Goal: Task Accomplishment & Management: Manage account settings

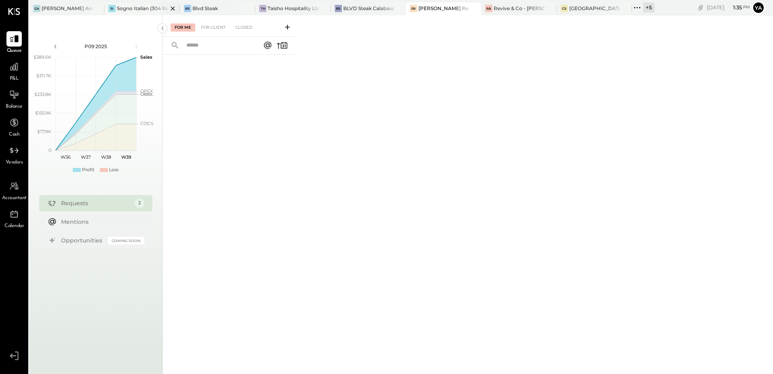
click at [154, 7] on div at bounding box center [166, 8] width 28 height 12
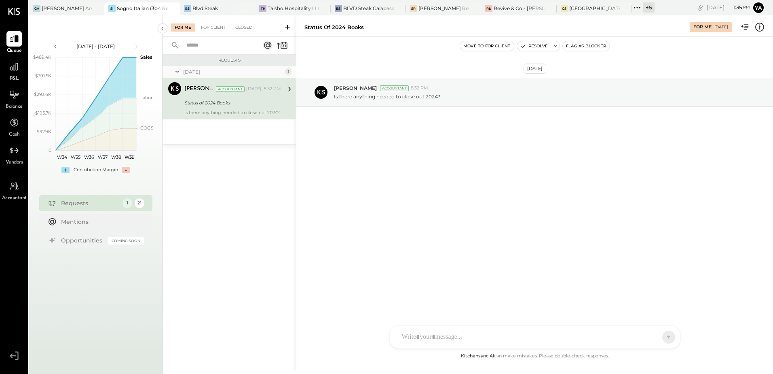
click at [221, 106] on div "Status of 2024 Books" at bounding box center [231, 103] width 94 height 8
click at [130, 8] on div "Sogno Italian (304 Restaurant)" at bounding box center [142, 8] width 51 height 7
click at [210, 224] on div "Requests [DATE] 1 [PERSON_NAME] Accountant [PERSON_NAME] Accountant [DATE], 8:3…" at bounding box center [229, 203] width 133 height 297
click at [217, 26] on div "For Client" at bounding box center [213, 27] width 33 height 8
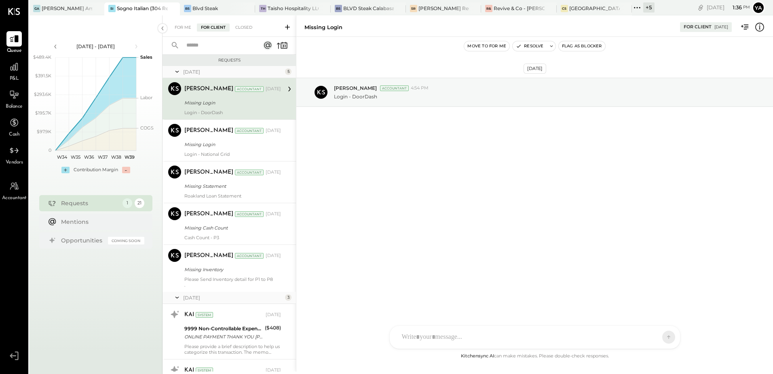
click at [223, 99] on div "Missing Login" at bounding box center [231, 103] width 94 height 8
click at [233, 166] on div "[PERSON_NAME] Accountant [DATE]" at bounding box center [232, 172] width 97 height 14
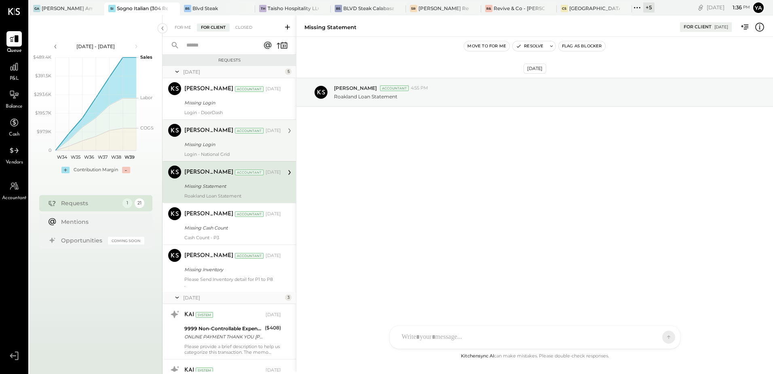
click at [245, 151] on div "Login - National Grid" at bounding box center [232, 154] width 97 height 6
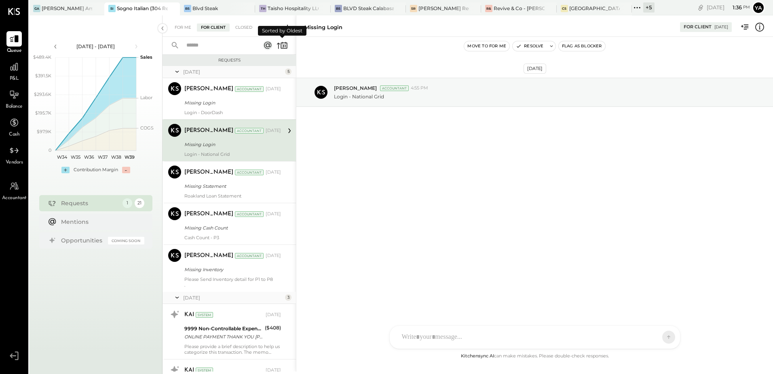
click at [278, 48] on icon at bounding box center [278, 46] width 3 height 6
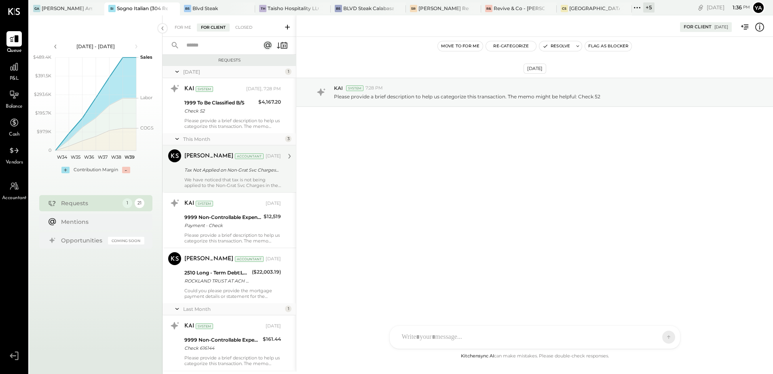
click at [235, 182] on div "We have noticed that tax is not being applied to the Non-Grat Svc Charges in th…" at bounding box center [232, 182] width 97 height 11
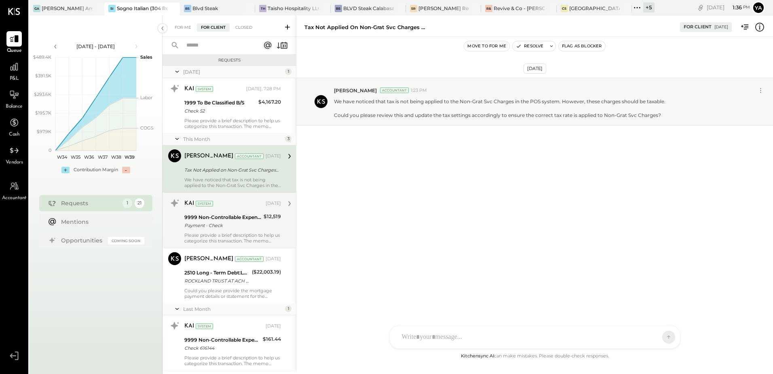
click at [231, 228] on div "Payment - Check" at bounding box center [222, 225] width 77 height 8
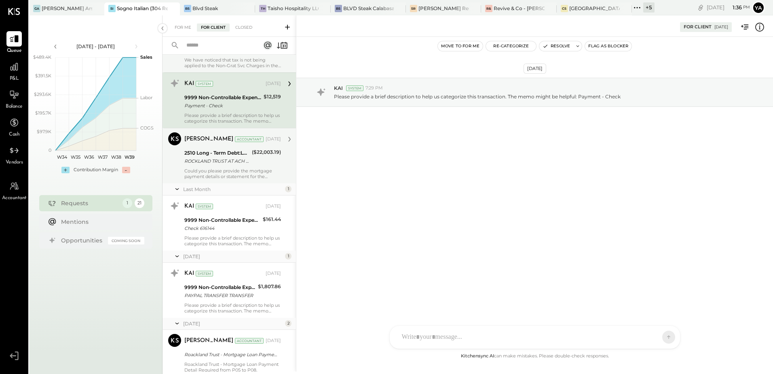
scroll to position [121, 0]
click at [236, 165] on div "[PERSON_NAME] Accountant [DATE] 2510 Long - Term Debt:LOAN To [PERSON_NAME] Per…" at bounding box center [232, 154] width 97 height 47
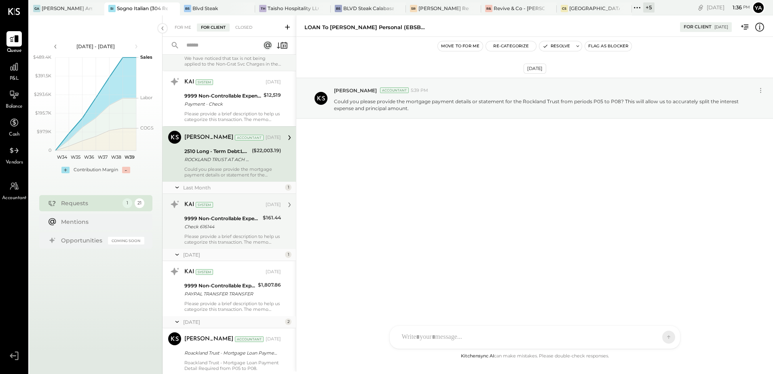
click at [219, 235] on div "Please provide a brief description to help us categorize this transaction. The …" at bounding box center [232, 238] width 97 height 11
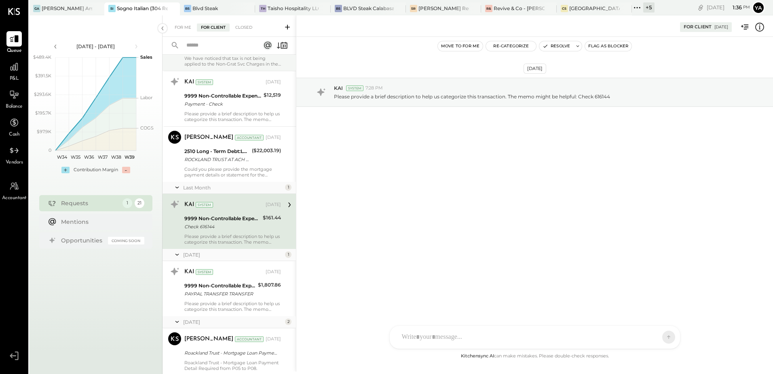
scroll to position [202, 0]
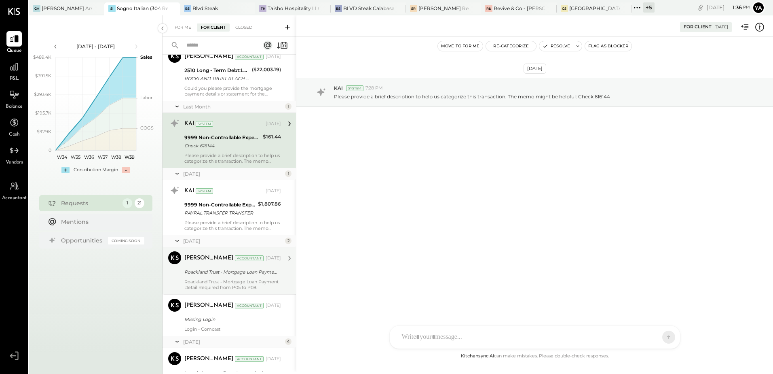
click at [223, 277] on div "Yasin Shabhai Accountant [DATE] Roackland Trust - Mortgage Loan Payment Detail …" at bounding box center [232, 270] width 97 height 39
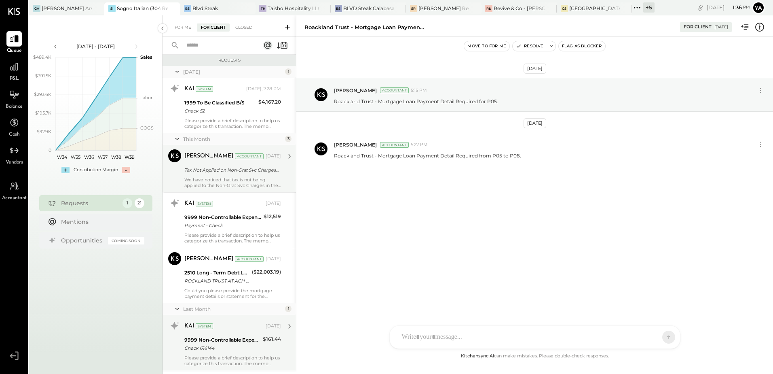
click at [234, 170] on div "Tax Not Applied on Non-Grat Svc Charges in POS" at bounding box center [231, 170] width 94 height 8
